Goal: Submit feedback/report problem

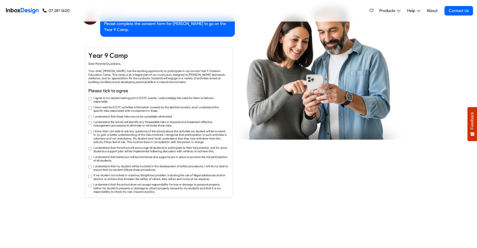
checkbox input "true"
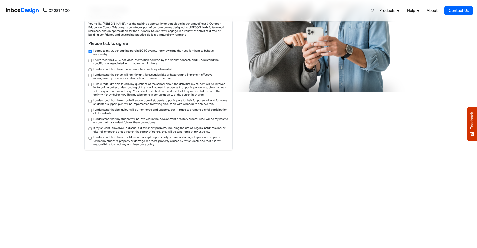
checkbox input "true"
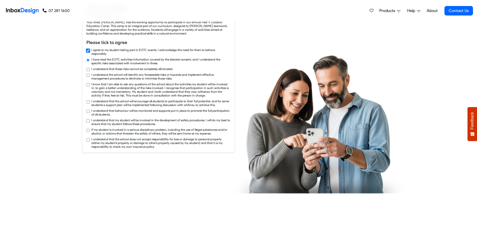
checkbox input "true"
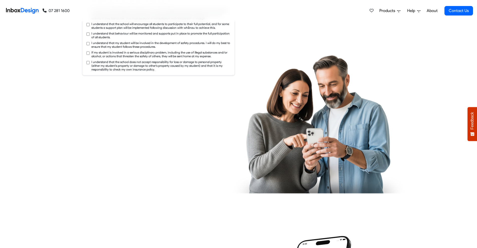
checkbox input "true"
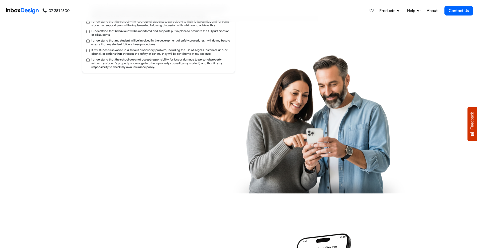
checkbox input "true"
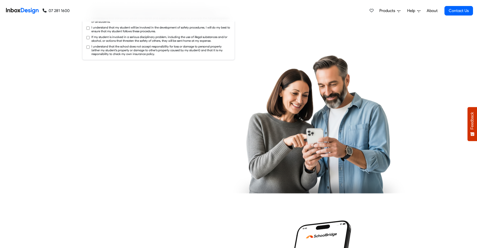
checkbox input "true"
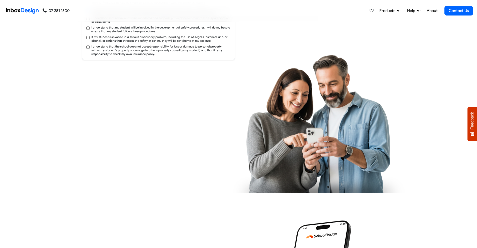
checkbox input "true"
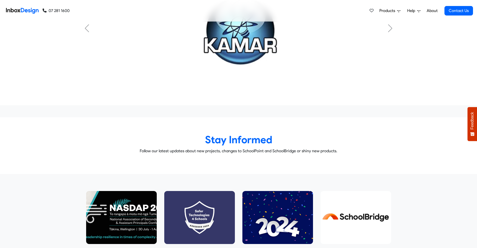
scroll to position [2572, 0]
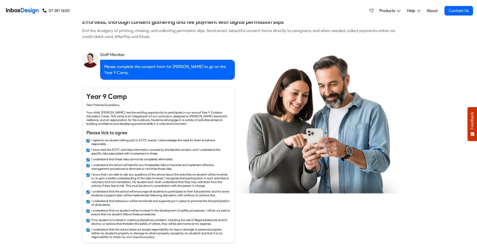
checkbox input "false"
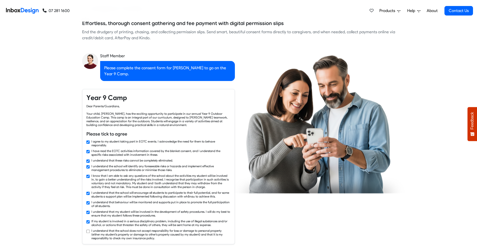
checkbox input "false"
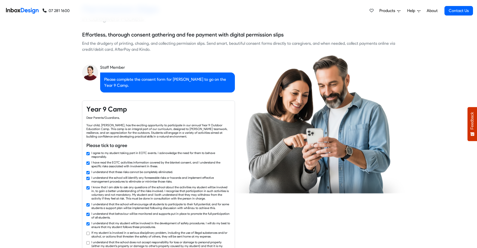
checkbox input "false"
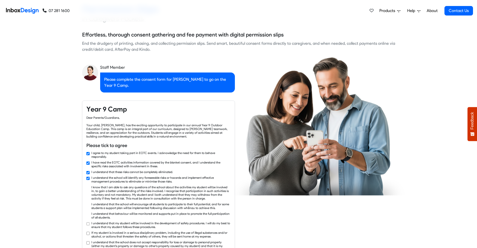
checkbox input "false"
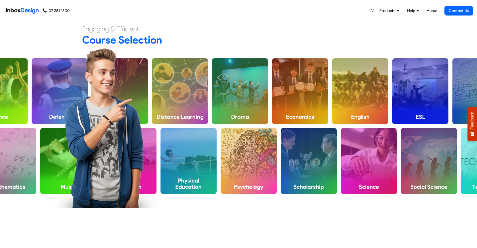
checkbox input "false"
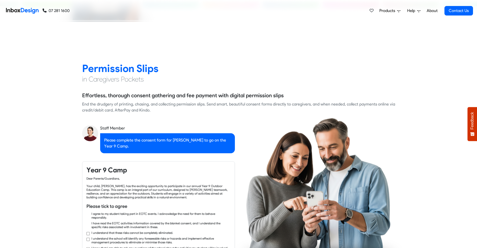
checkbox input "true"
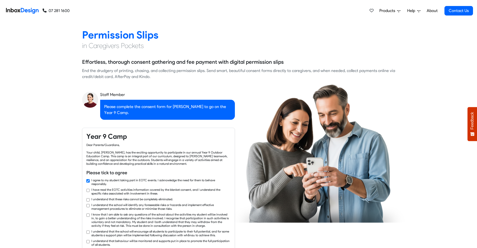
checkbox input "true"
click at [88, 213] on div "I know that I am able to ask any questions of the school about the activities m…" at bounding box center [158, 220] width 144 height 15
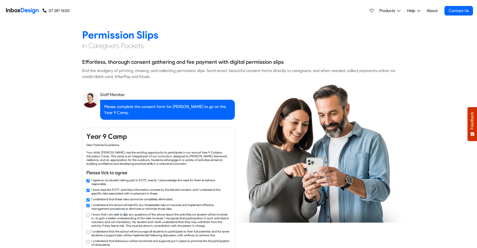
click at [88, 213] on div "I know that I am able to ask any questions of the school about the activities m…" at bounding box center [158, 220] width 144 height 15
checkbox input "true"
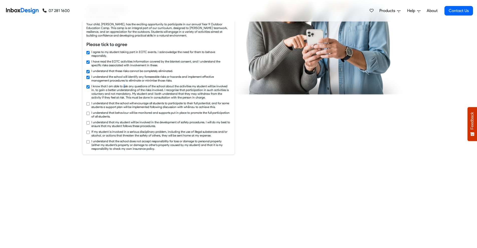
checkbox input "true"
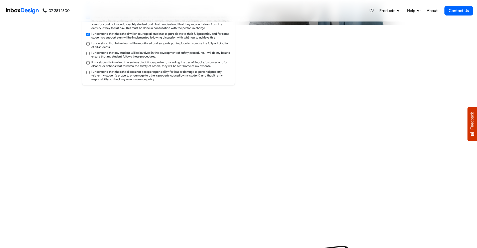
checkbox input "true"
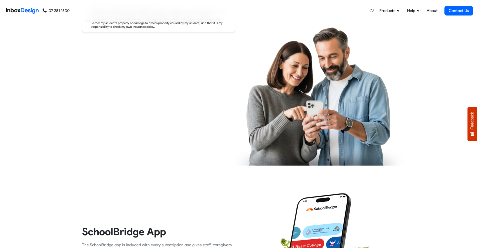
checkbox input "true"
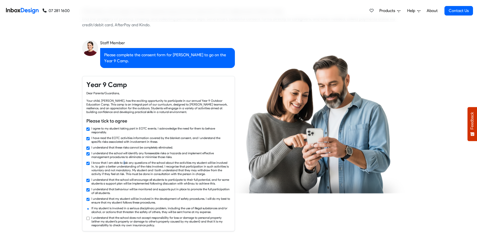
checkbox input "false"
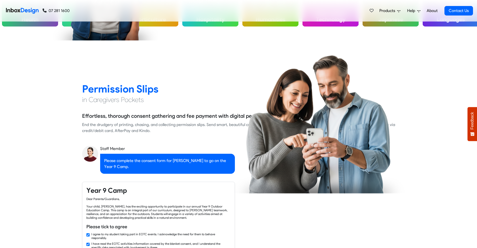
checkbox input "false"
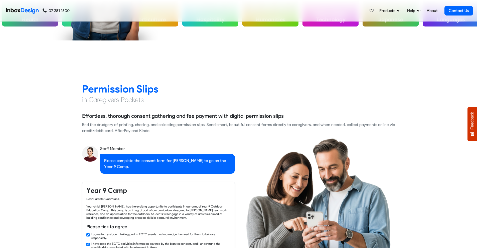
checkbox input "false"
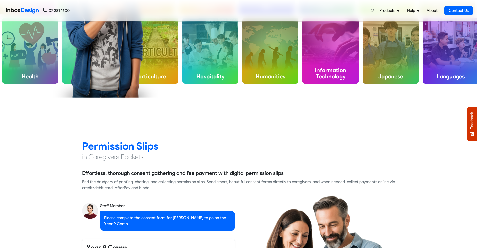
checkbox input "false"
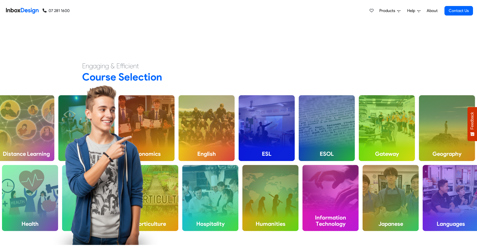
checkbox input "false"
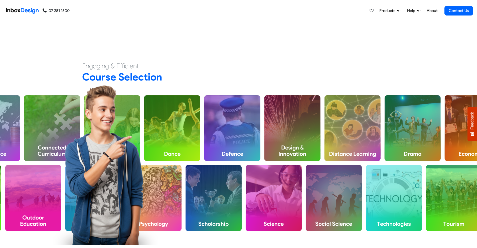
checkbox input "false"
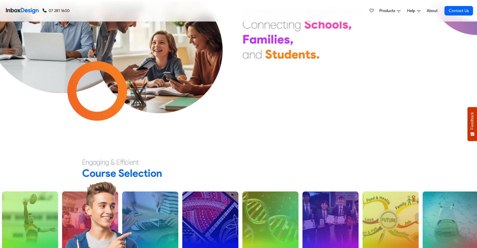
scroll to position [232, 0]
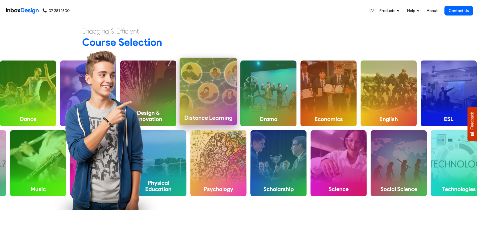
click at [185, 126] on li "Distance Learning" at bounding box center [208, 94] width 60 height 70
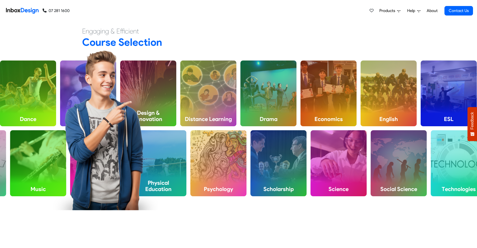
click at [402, 14] on link "Help" at bounding box center [389, 11] width 25 height 10
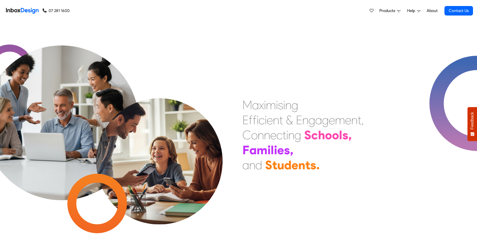
click at [395, 15] on link "Products" at bounding box center [389, 11] width 25 height 10
click at [394, 12] on span "Products" at bounding box center [388, 11] width 18 height 6
click at [396, 12] on span "Products" at bounding box center [388, 11] width 18 height 6
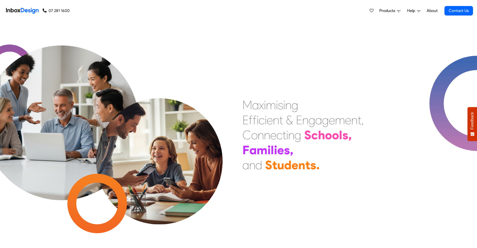
click at [396, 12] on span "Products" at bounding box center [388, 11] width 18 height 6
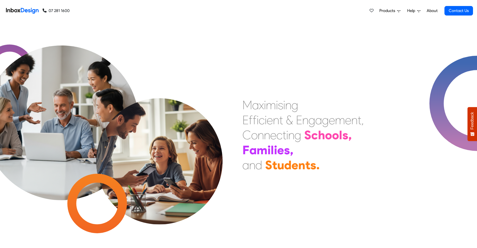
click at [394, 8] on span "Products" at bounding box center [388, 11] width 18 height 6
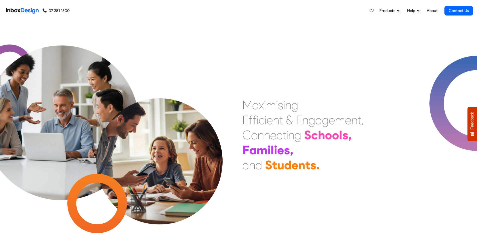
click at [394, 8] on span "Products" at bounding box center [388, 11] width 18 height 6
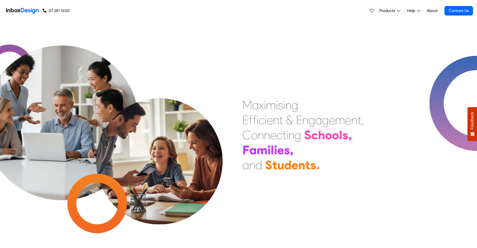
click at [394, 8] on span "Products" at bounding box center [388, 11] width 18 height 6
click at [390, 12] on span "Products" at bounding box center [388, 11] width 18 height 6
click at [390, 10] on span "Products" at bounding box center [388, 11] width 18 height 6
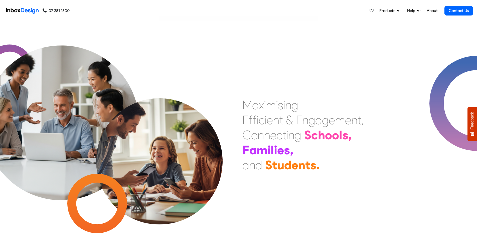
click at [394, 13] on span "Products" at bounding box center [388, 11] width 18 height 6
click at [393, 7] on link "Products" at bounding box center [389, 11] width 25 height 10
click at [392, 30] on div "M a x i m i s i n g E f f i c i e n t & E n g a g e m e n t , C o n n e c t i n…" at bounding box center [238, 135] width 477 height 227
click at [393, 9] on span "Products" at bounding box center [388, 11] width 18 height 6
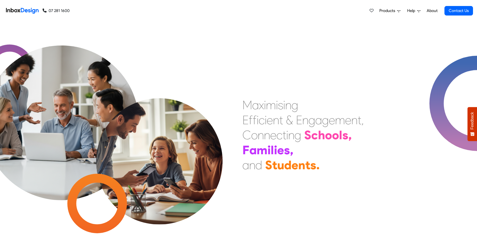
click at [393, 9] on span "Products" at bounding box center [388, 11] width 18 height 6
click at [393, 10] on span "Products" at bounding box center [388, 11] width 18 height 6
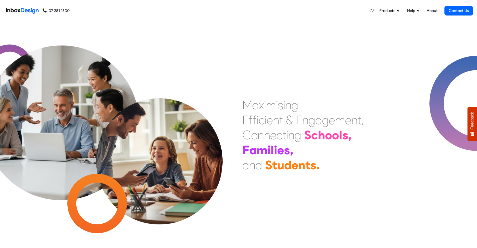
click at [393, 10] on span "Products" at bounding box center [388, 11] width 18 height 6
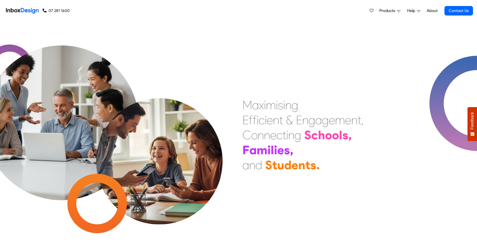
click at [391, 13] on span "Products" at bounding box center [388, 11] width 18 height 6
click at [429, 11] on link "About" at bounding box center [432, 11] width 14 height 10
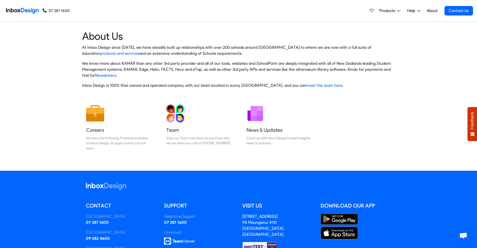
click at [475, 112] on button "Feedback" at bounding box center [473, 124] width 10 height 34
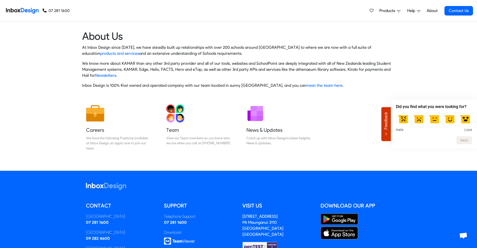
click at [406, 120] on label at bounding box center [403, 119] width 14 height 14
click at [403, 112] on input "1" at bounding box center [403, 112] width 0 height 0
click at [472, 141] on button "Next" at bounding box center [464, 140] width 16 height 8
click at [454, 147] on div "Tell us about your experience... Next" at bounding box center [434, 124] width 86 height 53
click at [385, 129] on span "Feedback" at bounding box center [386, 121] width 5 height 18
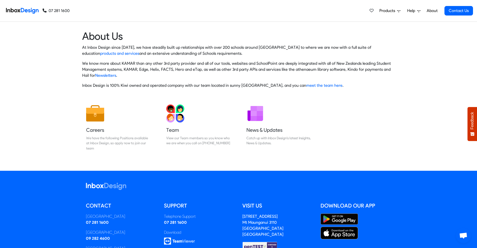
click at [468, 235] on span "Open chat" at bounding box center [463, 235] width 15 height 15
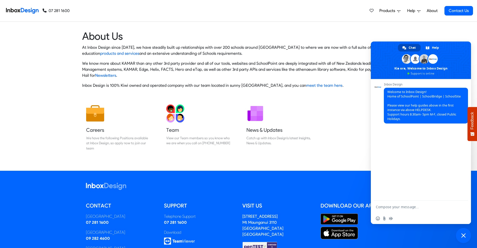
click at [463, 236] on span "Close chat" at bounding box center [463, 236] width 5 height 5
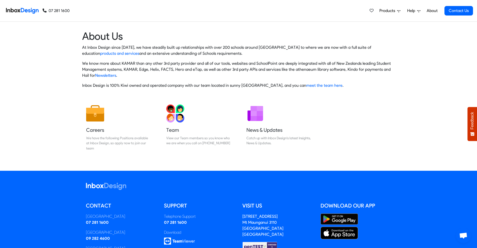
click at [434, 11] on link "About" at bounding box center [432, 11] width 14 height 10
click at [397, 12] on span "Help" at bounding box center [388, 11] width 18 height 6
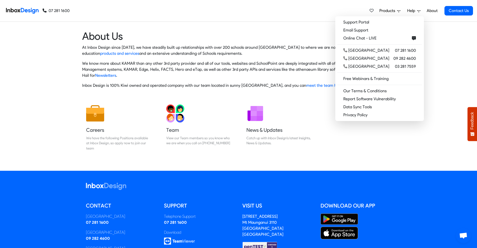
click at [398, 11] on icon at bounding box center [398, 10] width 3 height 3
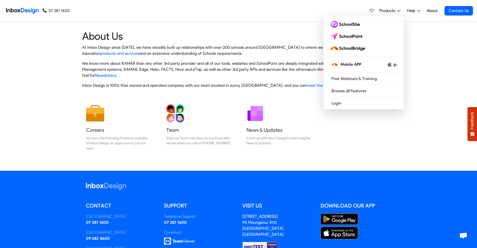
click at [398, 11] on icon at bounding box center [398, 10] width 3 height 3
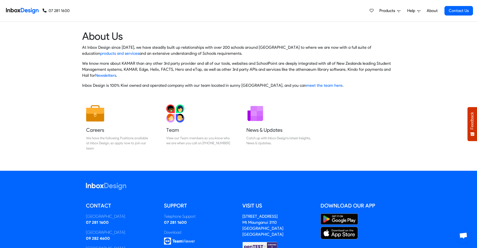
click at [398, 11] on icon at bounding box center [398, 10] width 3 height 3
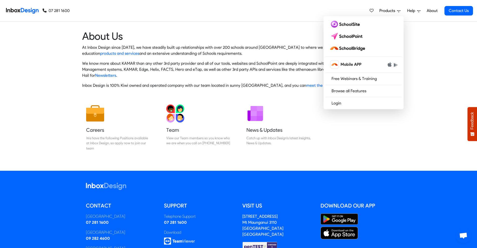
click at [398, 11] on icon at bounding box center [398, 10] width 3 height 3
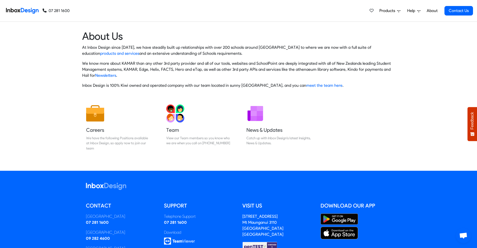
click at [398, 11] on icon at bounding box center [398, 10] width 3 height 3
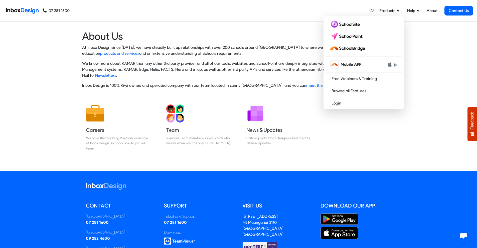
click at [398, 11] on icon at bounding box center [398, 10] width 3 height 3
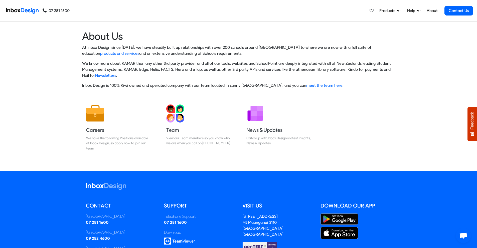
click at [398, 11] on icon at bounding box center [398, 10] width 3 height 3
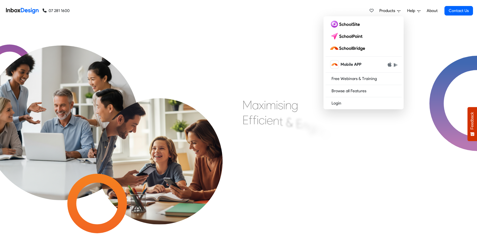
drag, startPoint x: 0, startPoint y: 0, endPoint x: 396, endPoint y: 13, distance: 396.1
click at [396, 13] on span "Products" at bounding box center [388, 11] width 18 height 6
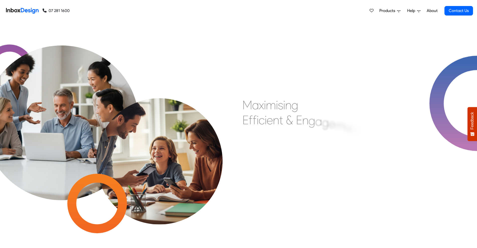
click at [398, 11] on icon at bounding box center [398, 11] width 3 height 2
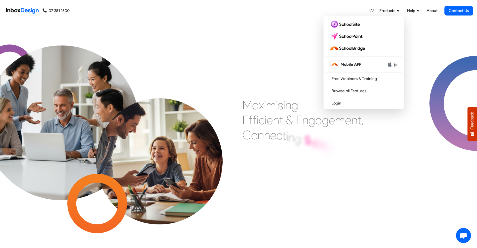
click at [397, 11] on span "Products" at bounding box center [388, 11] width 18 height 6
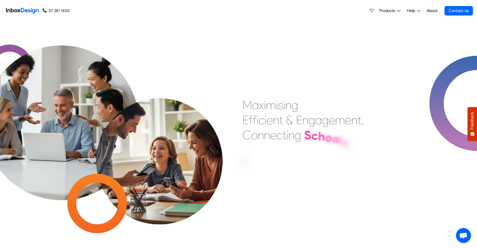
click at [382, 11] on span "Products" at bounding box center [388, 11] width 18 height 6
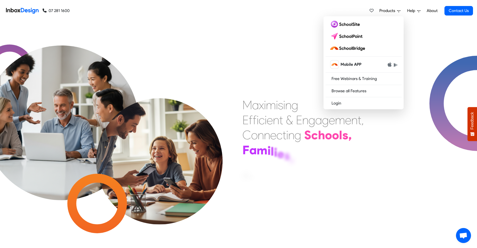
click at [398, 11] on icon at bounding box center [398, 10] width 3 height 3
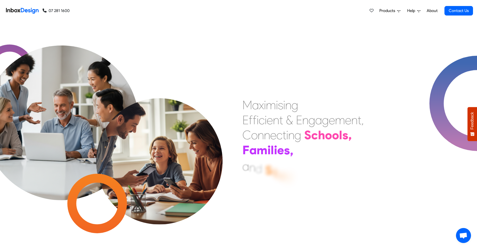
click at [398, 11] on icon at bounding box center [398, 10] width 3 height 3
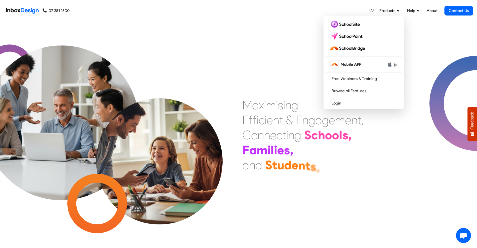
click at [398, 12] on icon at bounding box center [398, 10] width 3 height 3
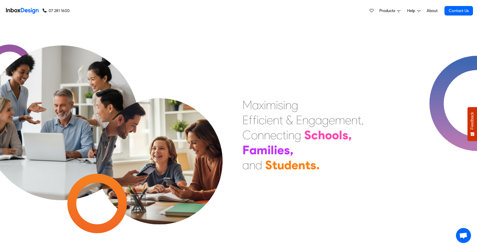
click at [404, 12] on ul "Products Mobile APP Free Webinars & Training Browse all Features Login Help Sup…" at bounding box center [424, 11] width 97 height 10
click at [402, 12] on link "Products" at bounding box center [389, 11] width 25 height 10
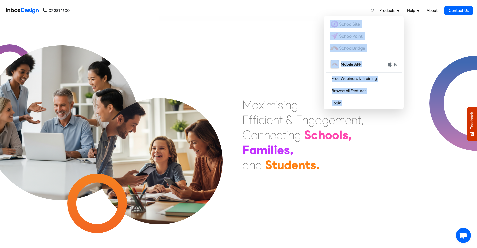
click at [399, 13] on link "Products" at bounding box center [389, 11] width 25 height 10
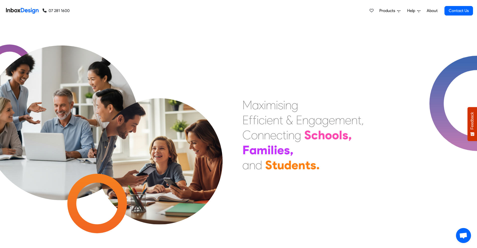
click at [399, 13] on link "Products" at bounding box center [389, 11] width 25 height 10
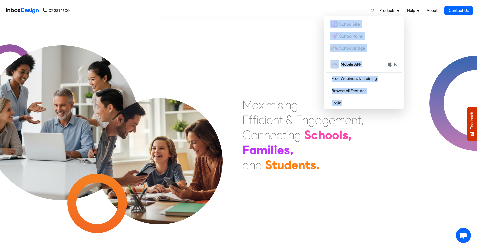
click at [394, 13] on span "Products" at bounding box center [388, 11] width 18 height 6
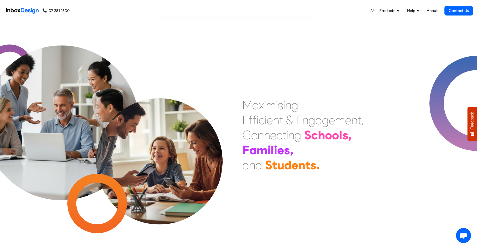
click at [394, 13] on span "Products" at bounding box center [388, 11] width 18 height 6
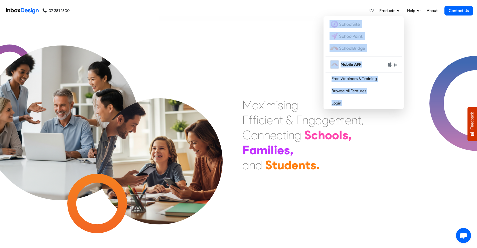
click at [394, 13] on span "Products" at bounding box center [388, 11] width 18 height 6
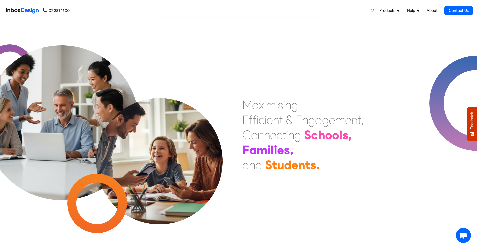
click at [393, 12] on span "Products" at bounding box center [388, 11] width 18 height 6
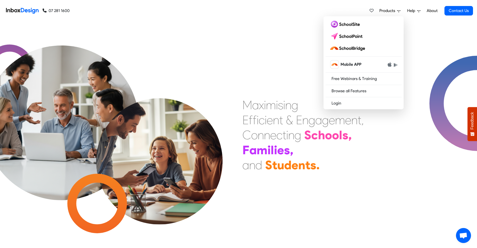
drag, startPoint x: 294, startPoint y: 32, endPoint x: 297, endPoint y: 33, distance: 3.3
click at [294, 32] on div "M a x i m i s i n g E f f i c i e n t & E n g a g e m e n t , C o n n e c t i n…" at bounding box center [238, 135] width 477 height 227
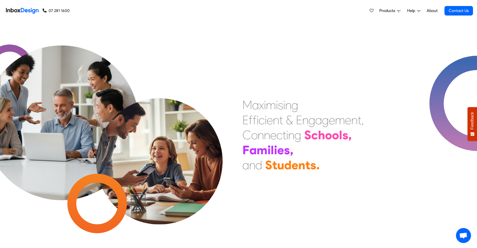
click at [384, 9] on span "Products" at bounding box center [388, 11] width 18 height 6
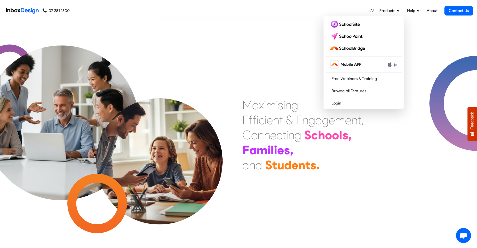
click at [397, 9] on span "Help" at bounding box center [388, 11] width 18 height 6
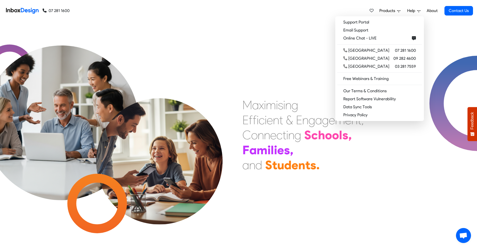
click at [428, 10] on link "About" at bounding box center [432, 11] width 14 height 10
